Goal: Book appointment/travel/reservation

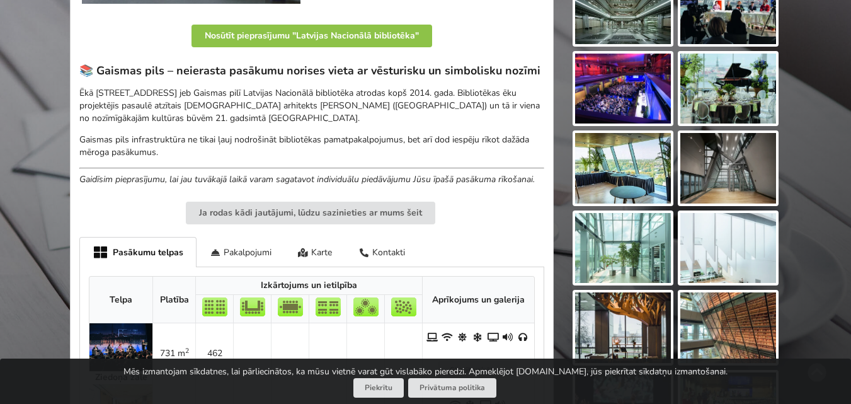
scroll to position [352, 0]
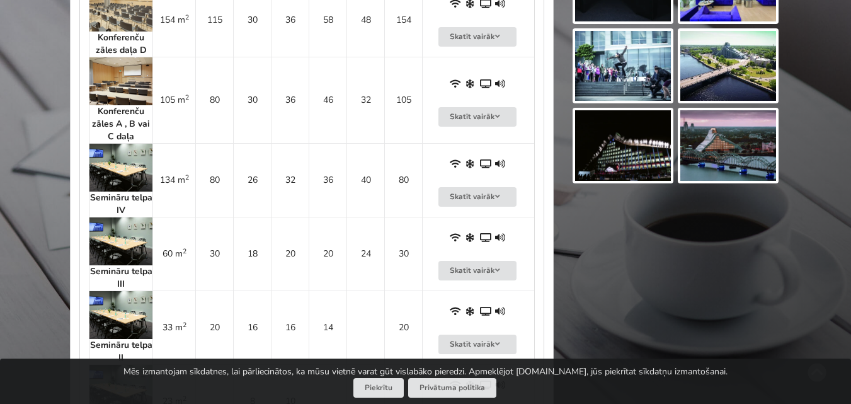
scroll to position [1143, 0]
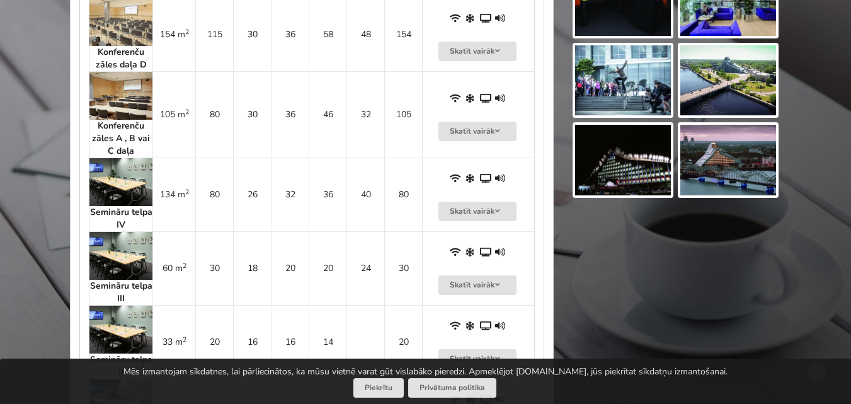
click at [128, 31] on img at bounding box center [120, 22] width 63 height 48
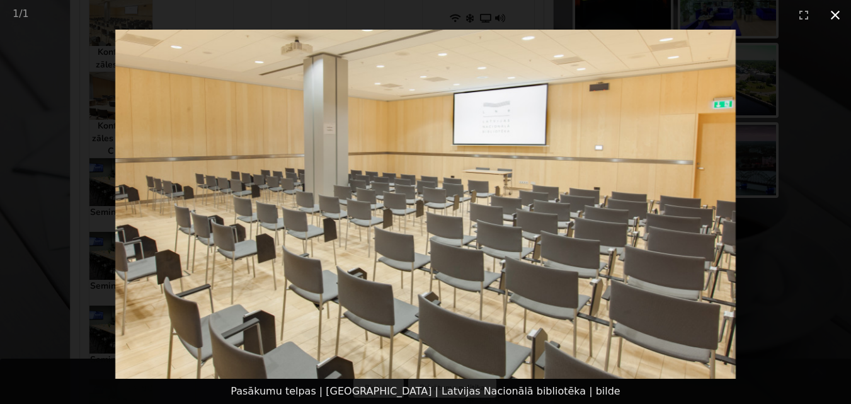
click at [834, 22] on button "Close gallery" at bounding box center [834, 15] width 31 height 30
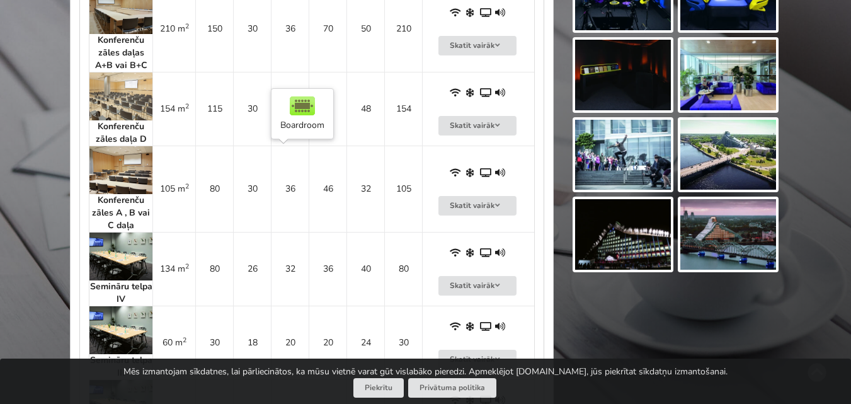
scroll to position [995, 0]
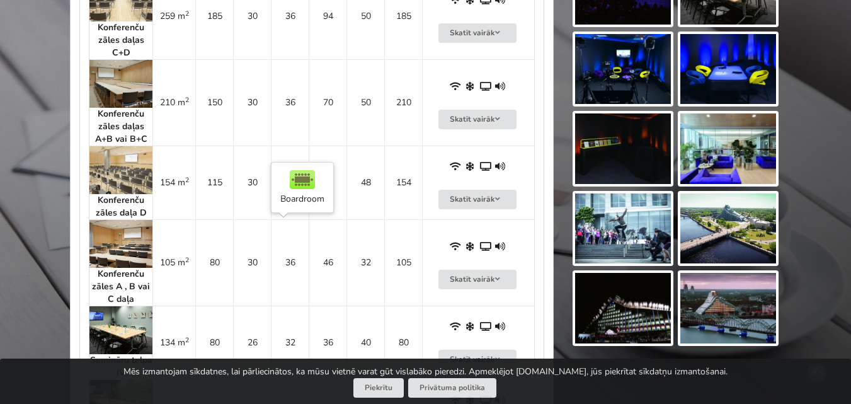
click at [123, 88] on img at bounding box center [120, 84] width 63 height 48
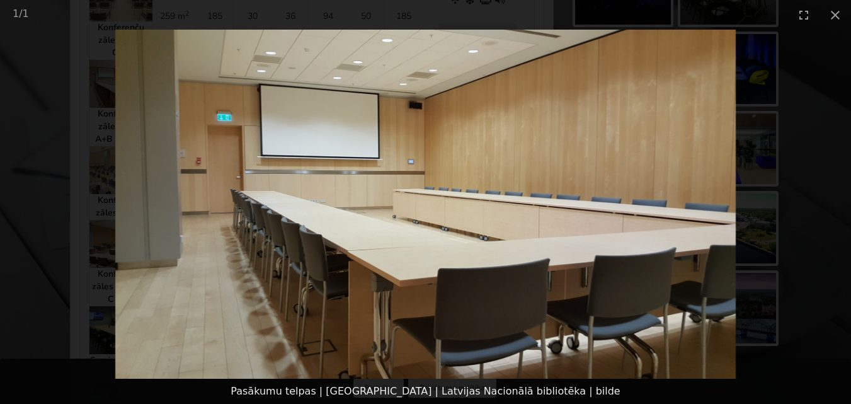
click at [61, 110] on picture at bounding box center [425, 204] width 851 height 349
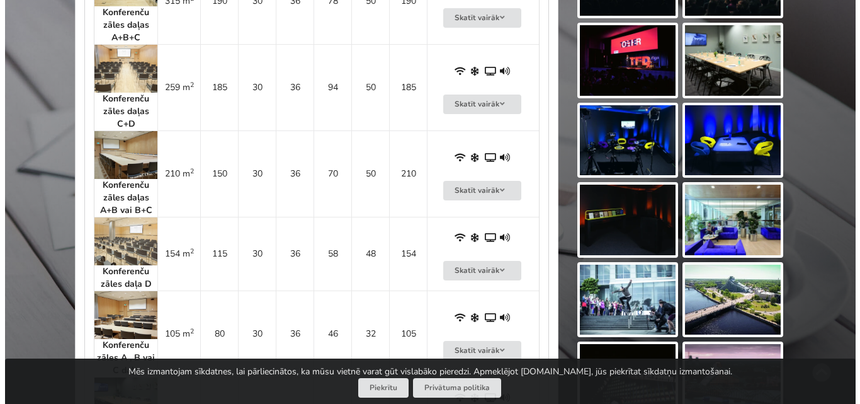
scroll to position [744, 0]
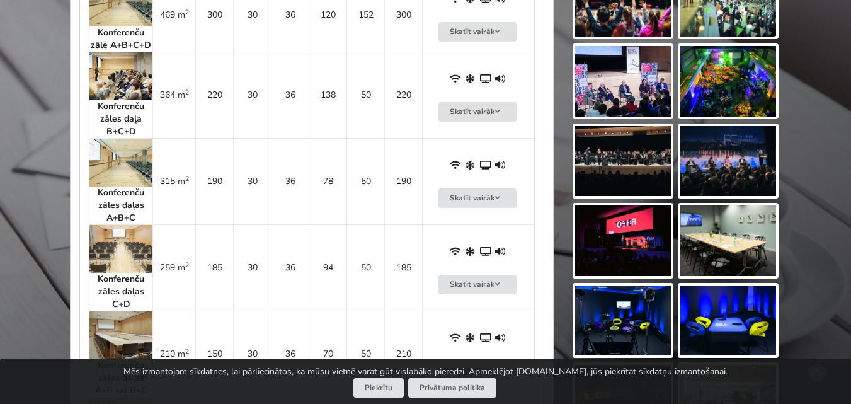
click at [116, 138] on div "Konferenču zāles daļa B+C+D" at bounding box center [120, 119] width 63 height 38
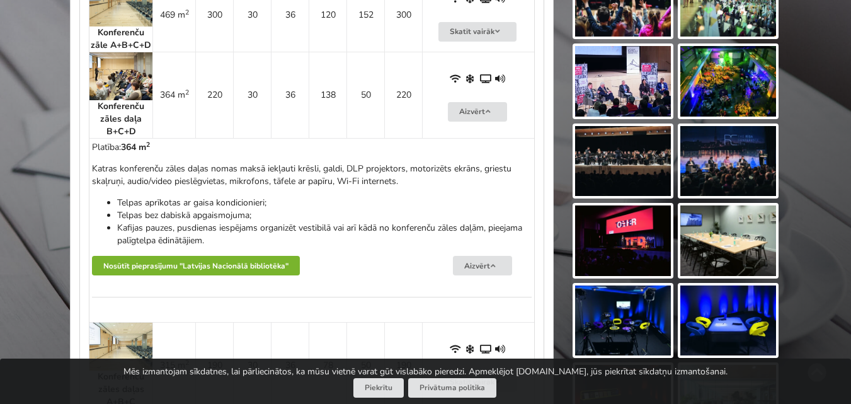
click at [173, 260] on button "Nosūtīt pieprasījumu "Latvijas Nacionālā bibliotēka"" at bounding box center [196, 266] width 208 height 20
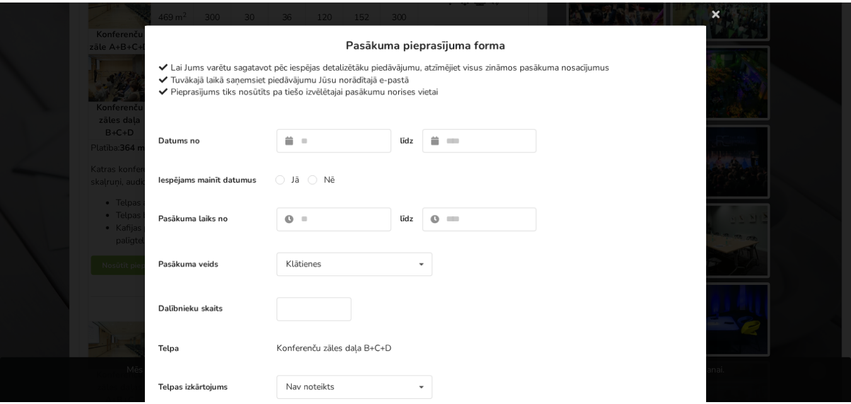
scroll to position [0, 0]
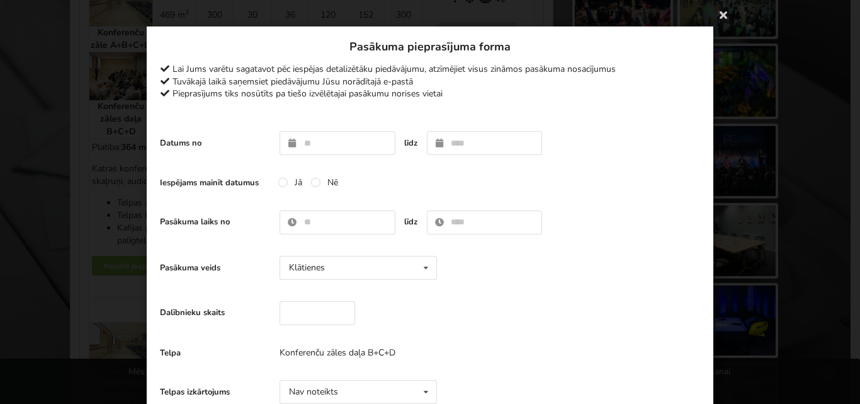
click at [181, 271] on label "Pasākuma veids" at bounding box center [215, 267] width 110 height 11
click at [718, 19] on icon at bounding box center [724, 14] width 20 height 20
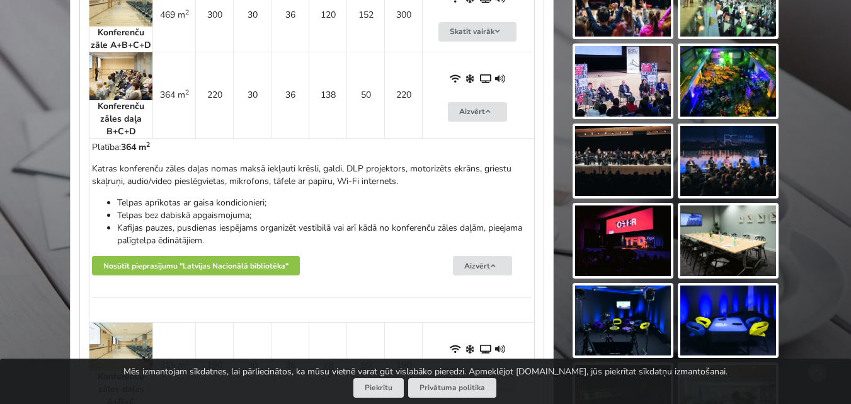
click at [629, 309] on img at bounding box center [623, 320] width 96 height 71
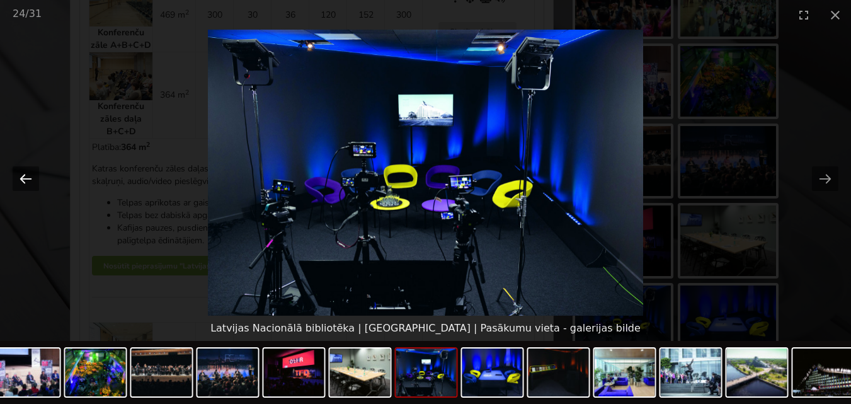
click at [32, 181] on button "Previous slide" at bounding box center [26, 178] width 26 height 25
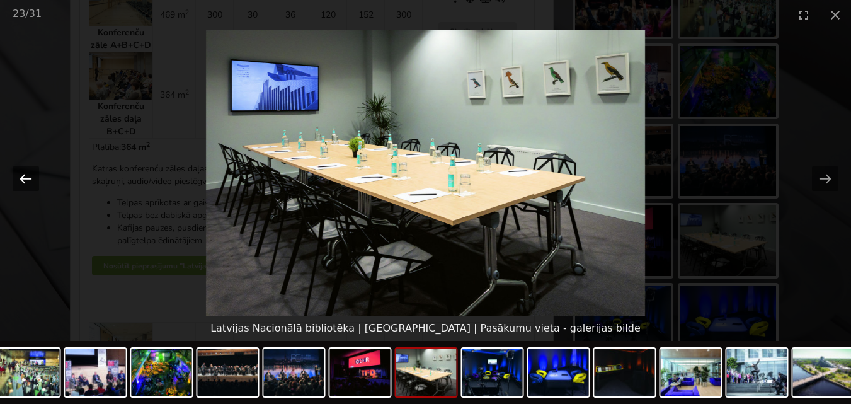
click at [32, 181] on button "Previous slide" at bounding box center [26, 178] width 26 height 25
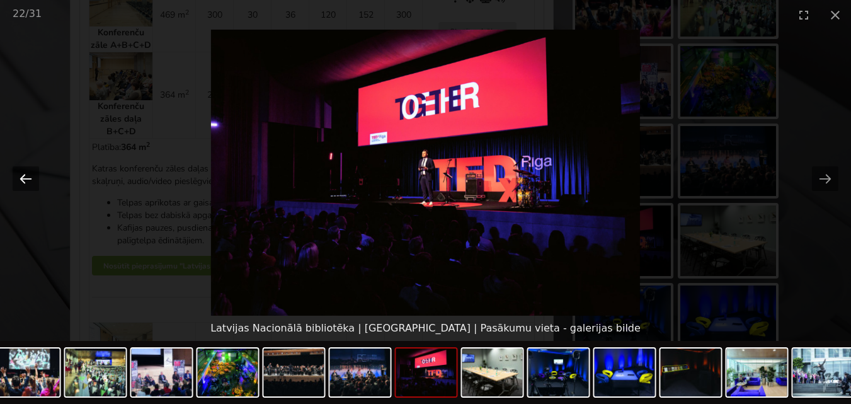
click at [32, 181] on button "Previous slide" at bounding box center [26, 178] width 26 height 25
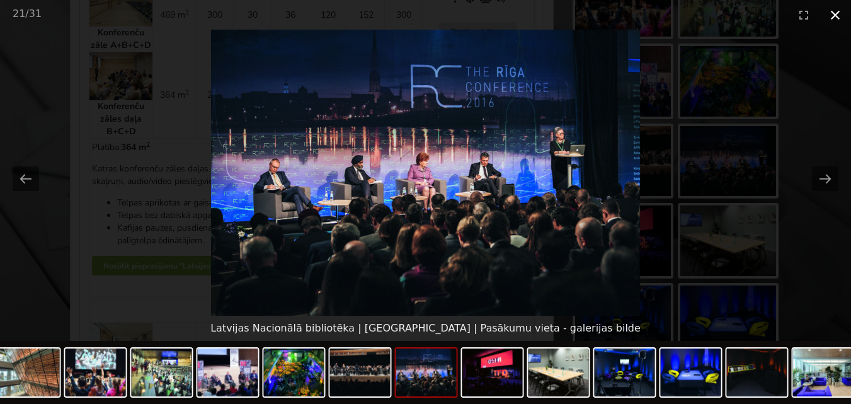
click at [839, 12] on button "Close gallery" at bounding box center [834, 15] width 31 height 30
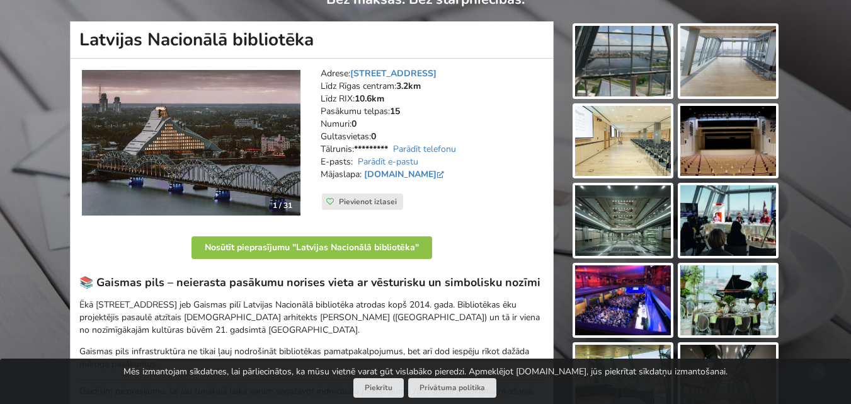
scroll to position [126, 0]
